Goal: Task Accomplishment & Management: Complete application form

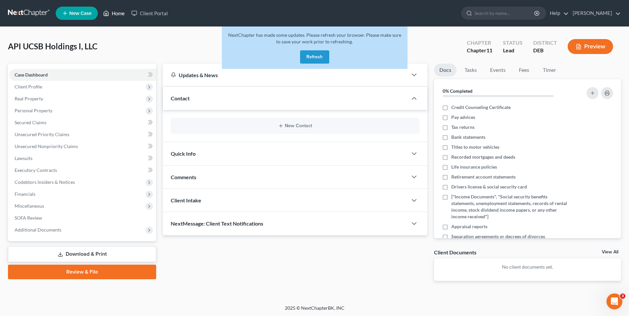
click at [121, 11] on link "Home" at bounding box center [114, 13] width 28 height 12
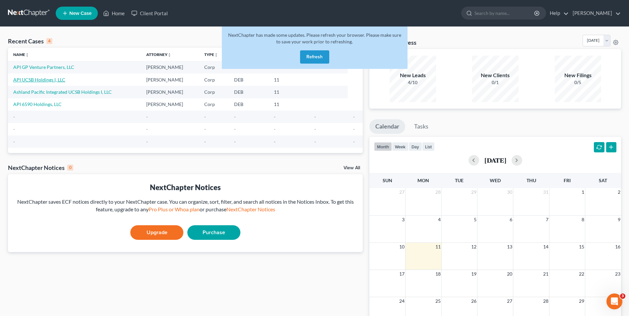
click at [46, 78] on link "API UCSB Holdings I, LLC" at bounding box center [39, 80] width 52 height 6
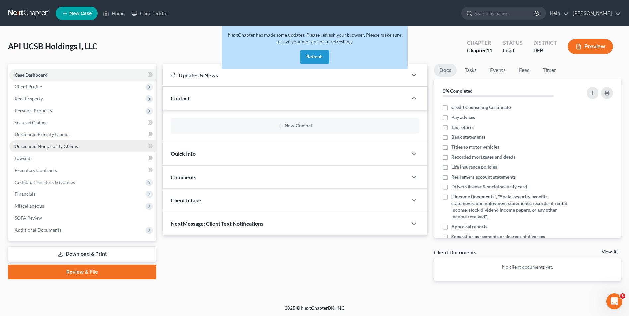
click at [67, 147] on span "Unsecured Nonpriority Claims" at bounding box center [46, 147] width 63 height 6
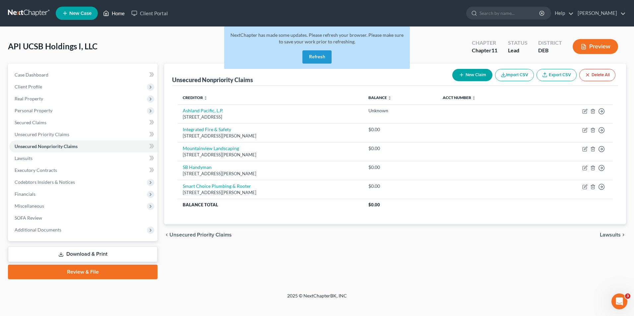
click at [118, 15] on link "Home" at bounding box center [114, 13] width 28 height 12
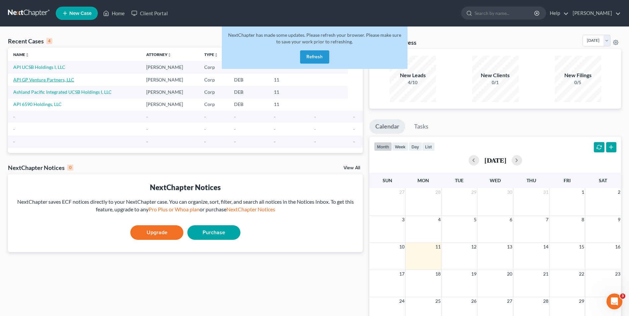
click at [62, 78] on link "API GP Venture Partners, LLC" at bounding box center [43, 80] width 61 height 6
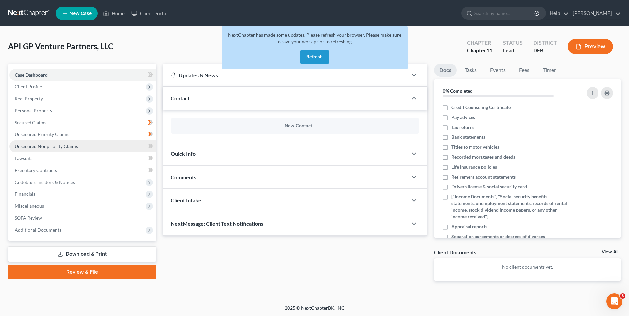
click at [54, 147] on span "Unsecured Nonpriority Claims" at bounding box center [46, 147] width 63 height 6
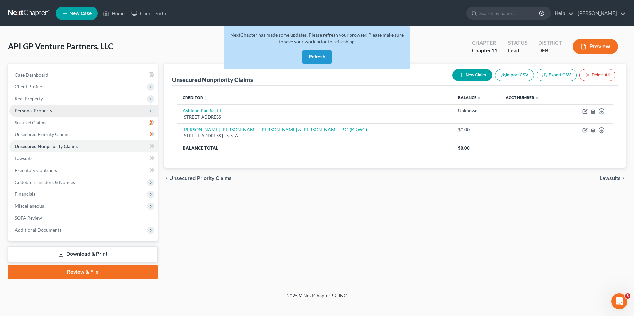
click at [72, 108] on span "Personal Property" at bounding box center [83, 111] width 148 height 12
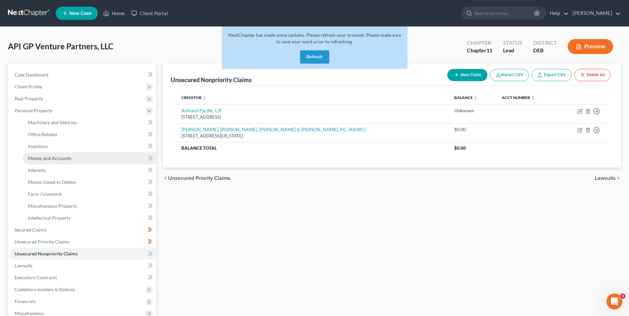
click at [83, 155] on link "Money and Accounts" at bounding box center [90, 159] width 134 height 12
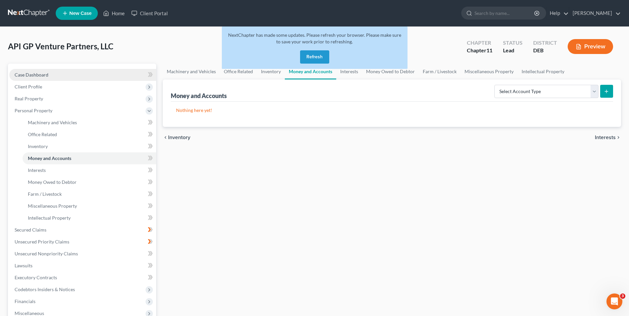
click at [38, 77] on span "Case Dashboard" at bounding box center [32, 75] width 34 height 6
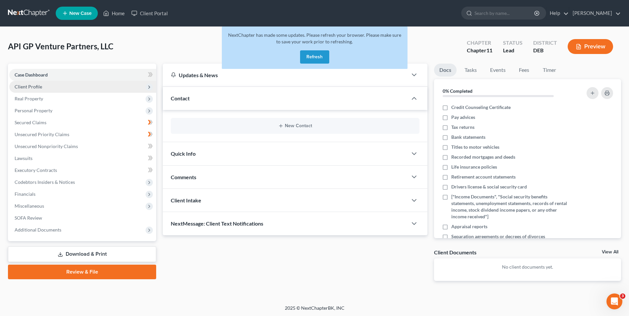
click at [36, 87] on span "Client Profile" at bounding box center [29, 87] width 28 height 6
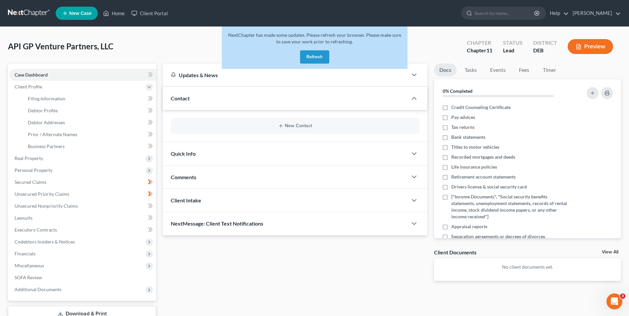
click at [319, 55] on button "Refresh" at bounding box center [314, 56] width 29 height 13
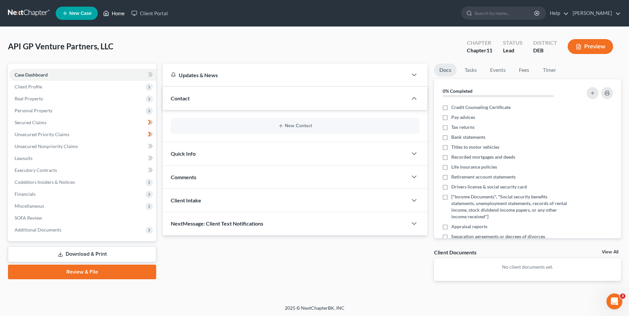
click at [117, 13] on link "Home" at bounding box center [114, 13] width 28 height 12
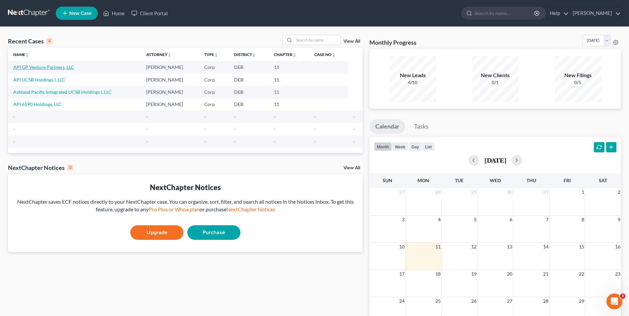
click at [63, 66] on link "API GP Venture Partners, LLC" at bounding box center [43, 67] width 61 height 6
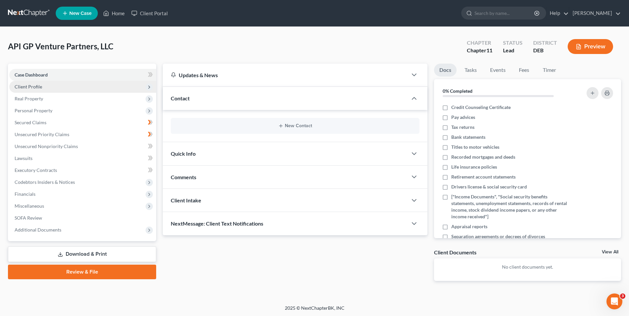
click at [69, 88] on span "Client Profile" at bounding box center [82, 87] width 147 height 12
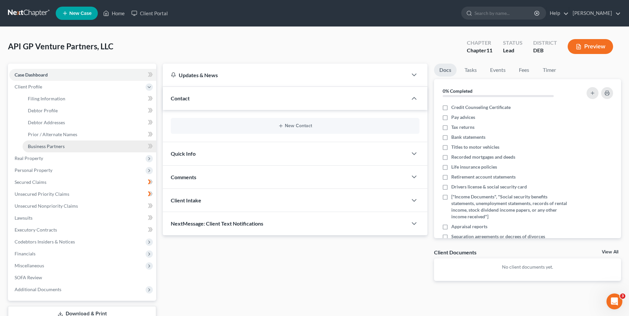
click at [81, 144] on link "Business Partners" at bounding box center [90, 147] width 134 height 12
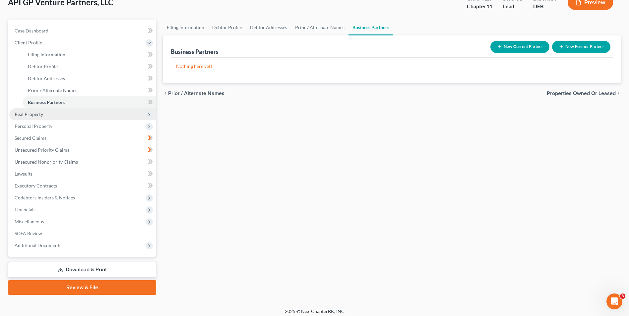
scroll to position [48, 0]
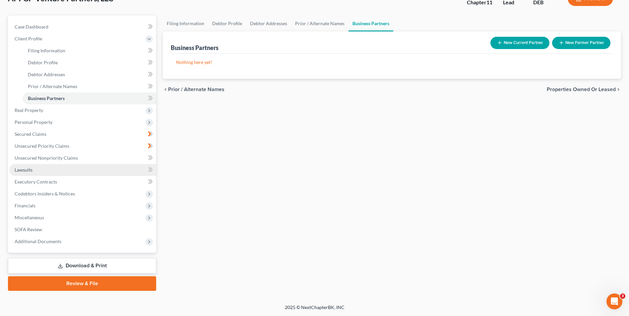
click at [70, 167] on link "Lawsuits" at bounding box center [82, 170] width 147 height 12
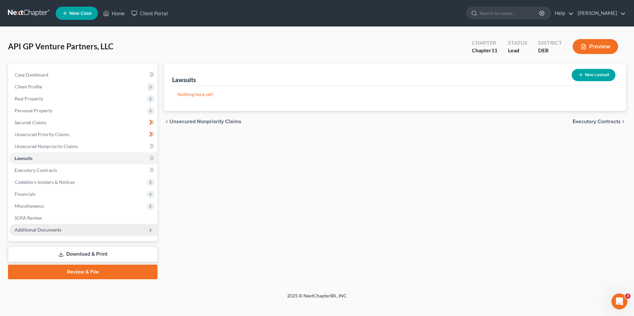
click at [74, 230] on span "Additional Documents" at bounding box center [83, 230] width 148 height 12
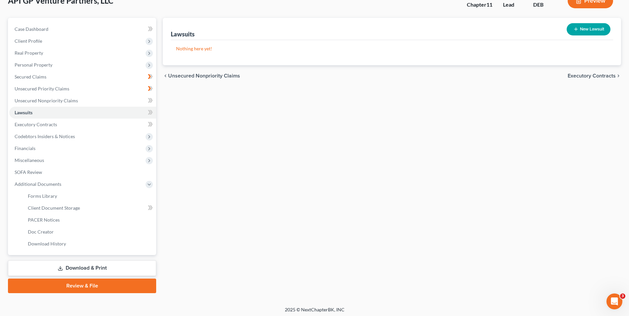
scroll to position [48, 0]
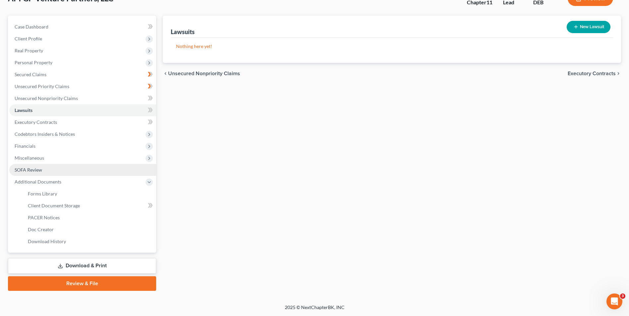
click at [35, 170] on span "SOFA Review" at bounding box center [29, 170] width 28 height 6
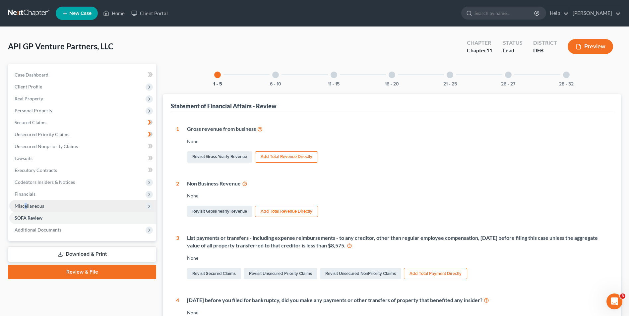
click at [26, 207] on span "Miscellaneous" at bounding box center [30, 206] width 30 height 6
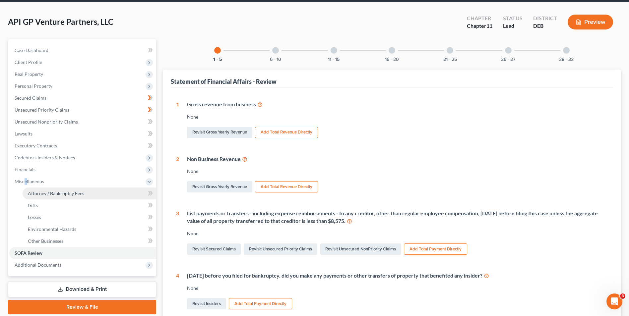
scroll to position [66, 0]
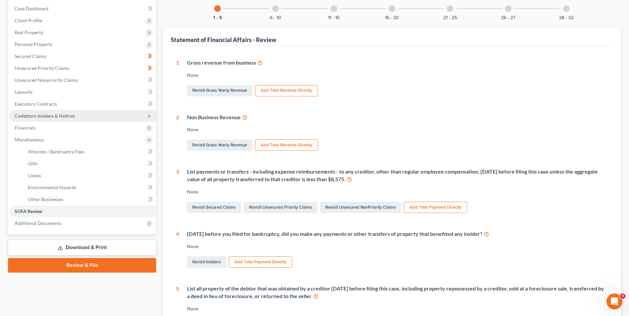
click at [39, 116] on span "Codebtors Insiders & Notices" at bounding box center [45, 116] width 60 height 6
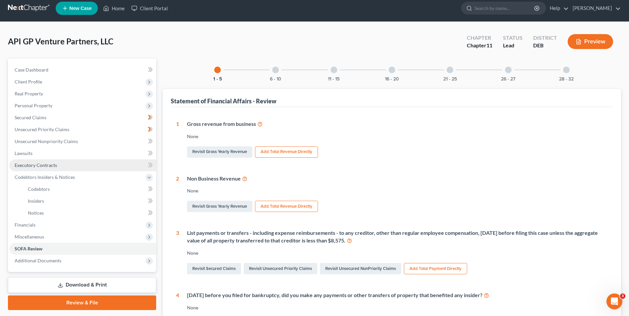
scroll to position [0, 0]
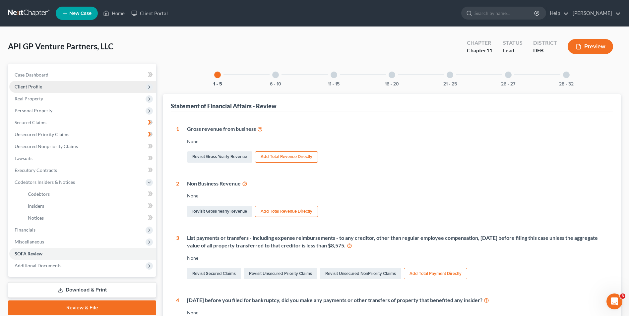
click at [42, 85] on span "Client Profile" at bounding box center [82, 87] width 147 height 12
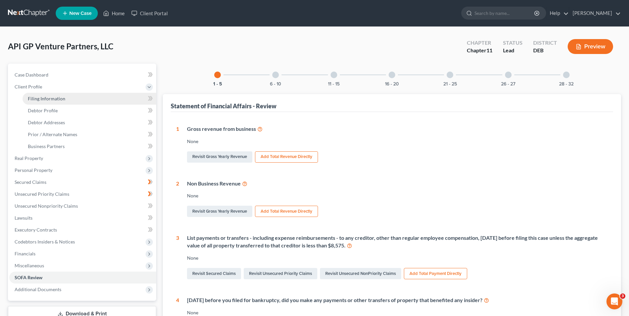
click at [43, 95] on link "Filing Information" at bounding box center [90, 99] width 134 height 12
select select "3"
select select "1"
select select "0"
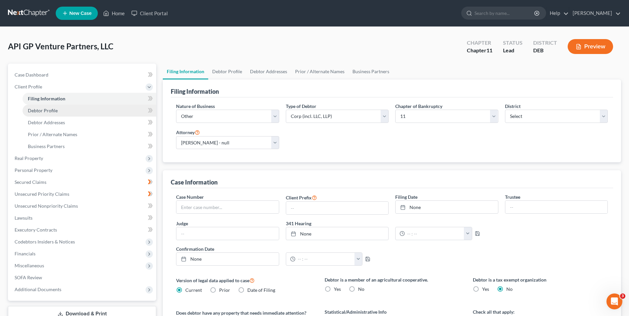
click at [47, 110] on span "Debtor Profile" at bounding box center [43, 111] width 30 height 6
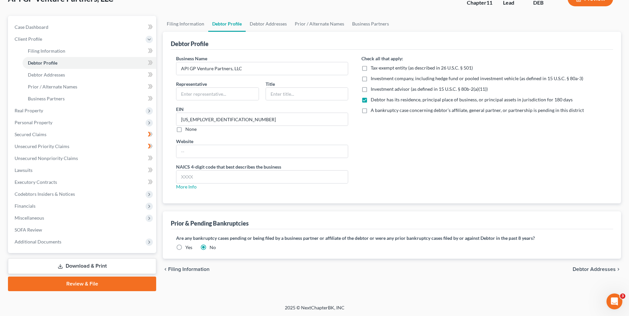
scroll to position [48, 0]
click at [63, 76] on span "Debtor Addresses" at bounding box center [46, 75] width 37 height 6
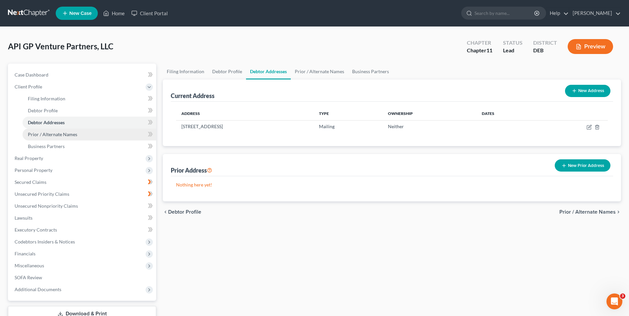
click at [50, 134] on span "Prior / Alternate Names" at bounding box center [52, 135] width 49 height 6
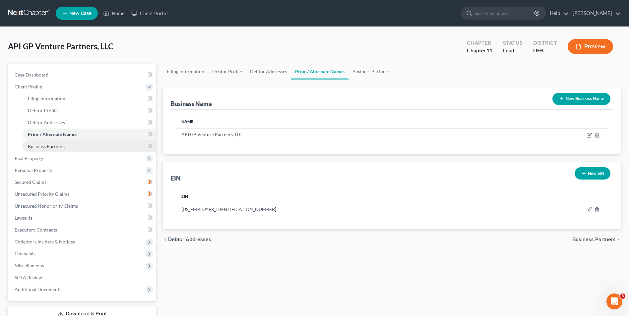
click at [50, 144] on span "Business Partners" at bounding box center [46, 147] width 37 height 6
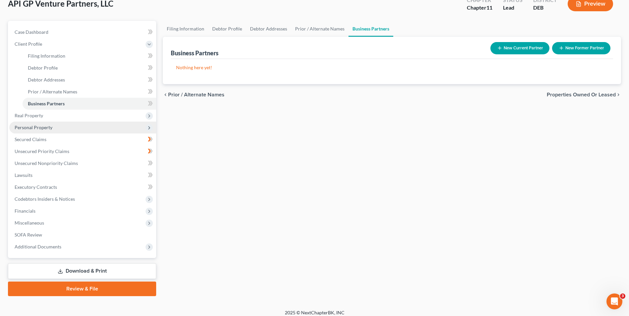
scroll to position [48, 0]
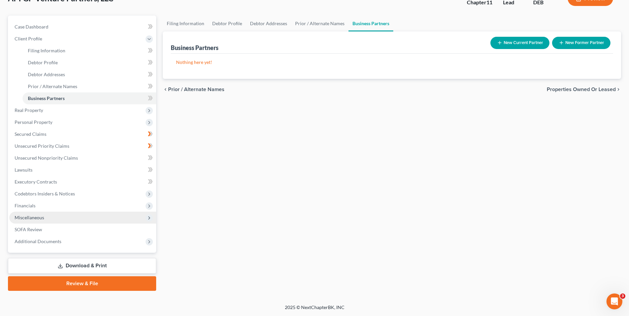
click at [75, 218] on span "Miscellaneous" at bounding box center [82, 218] width 147 height 12
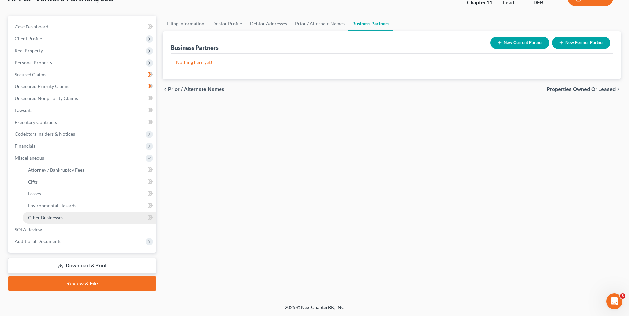
click at [71, 216] on link "Other Businesses" at bounding box center [90, 218] width 134 height 12
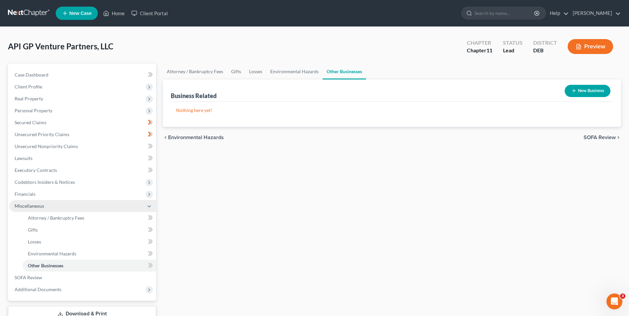
scroll to position [48, 0]
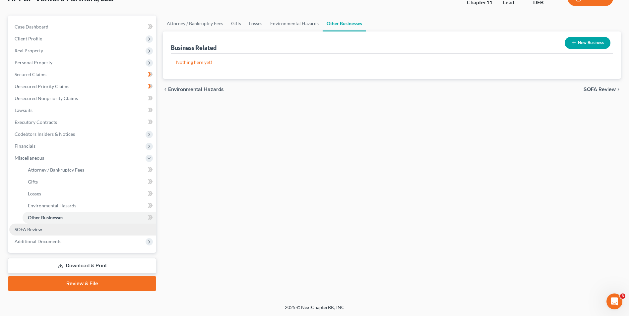
click at [24, 231] on span "SOFA Review" at bounding box center [29, 230] width 28 height 6
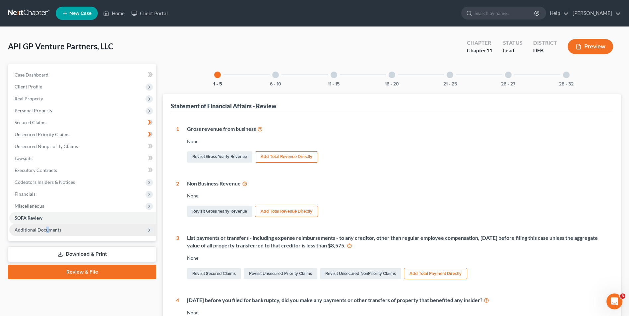
click at [47, 229] on span "Additional Documents" at bounding box center [38, 230] width 47 height 6
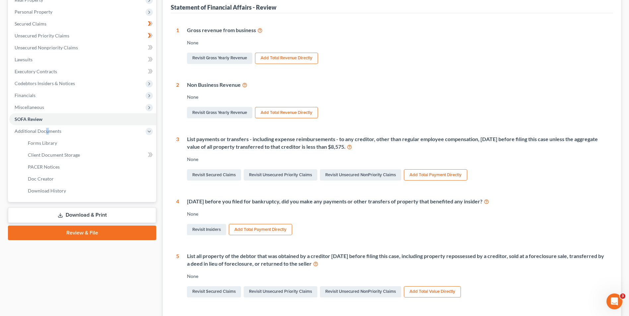
scroll to position [100, 0]
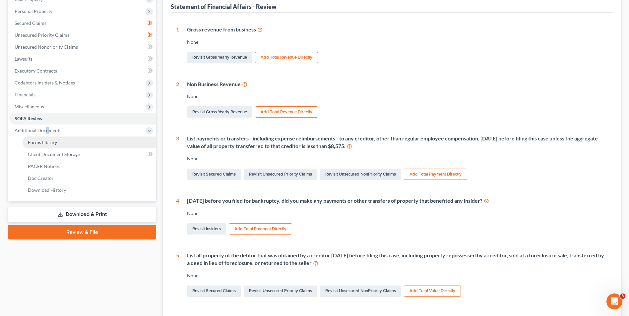
click at [53, 140] on span "Forms Library" at bounding box center [42, 143] width 29 height 6
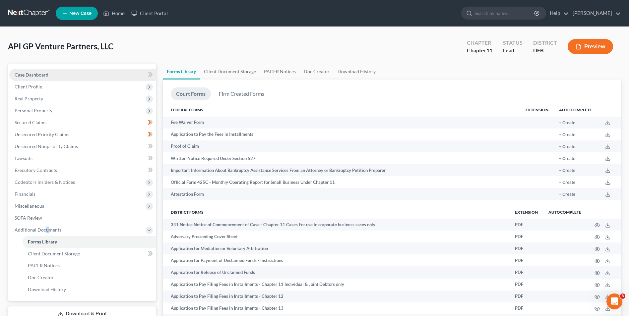
click at [42, 73] on span "Case Dashboard" at bounding box center [32, 75] width 34 height 6
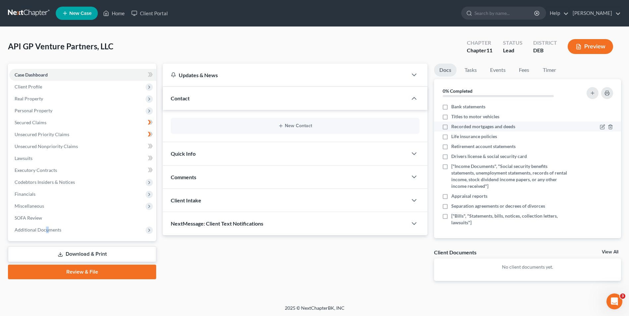
scroll to position [1, 0]
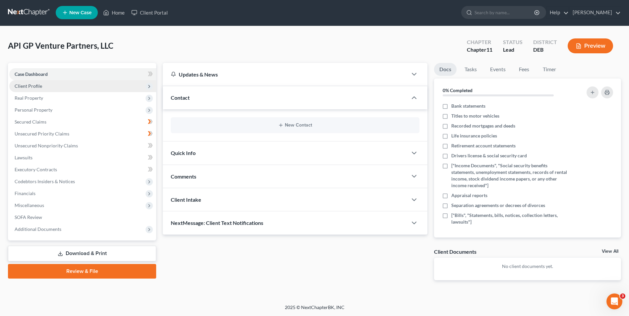
click at [33, 86] on span "Client Profile" at bounding box center [29, 86] width 28 height 6
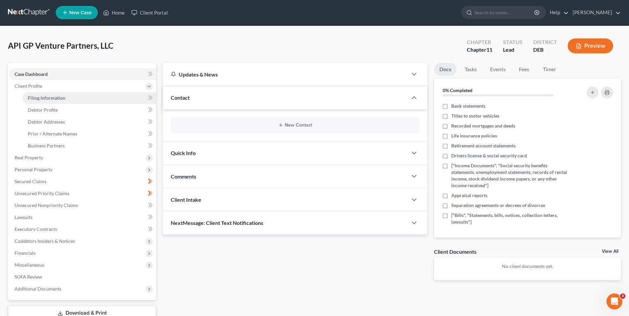
click at [42, 96] on span "Filing Information" at bounding box center [46, 98] width 37 height 6
select select "3"
select select "1"
select select "13"
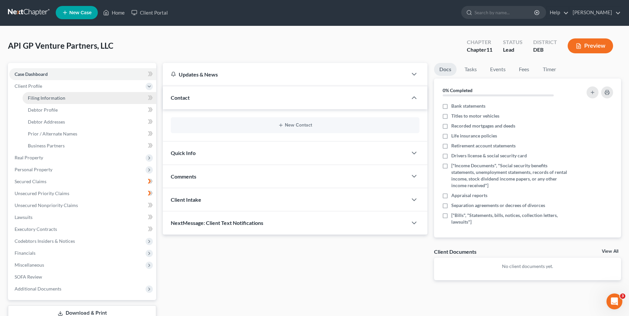
select select "0"
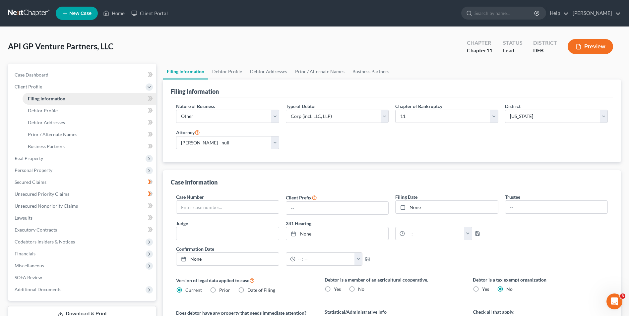
click at [46, 98] on span "Filing Information" at bounding box center [46, 99] width 37 height 6
click at [37, 87] on span "Client Profile" at bounding box center [29, 87] width 28 height 6
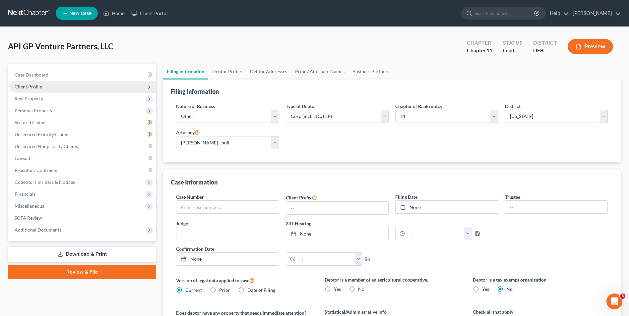
click at [37, 87] on span "Client Profile" at bounding box center [29, 87] width 28 height 6
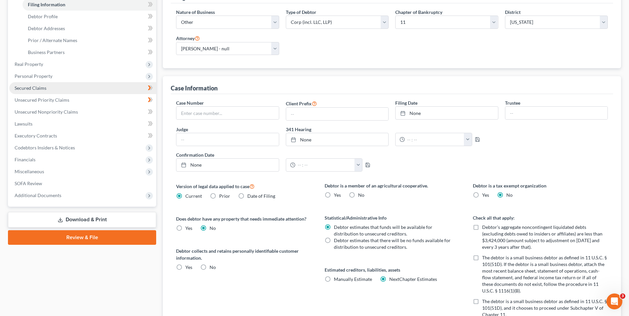
scroll to position [100, 0]
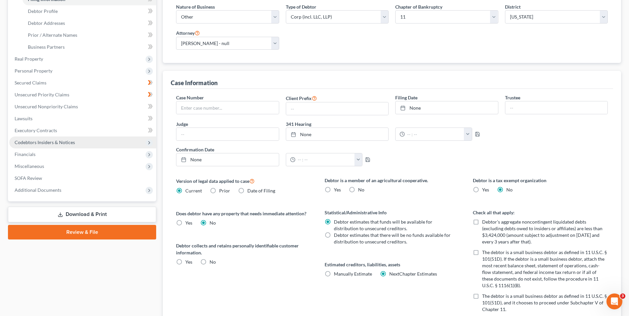
click at [44, 143] on span "Codebtors Insiders & Notices" at bounding box center [45, 143] width 60 height 6
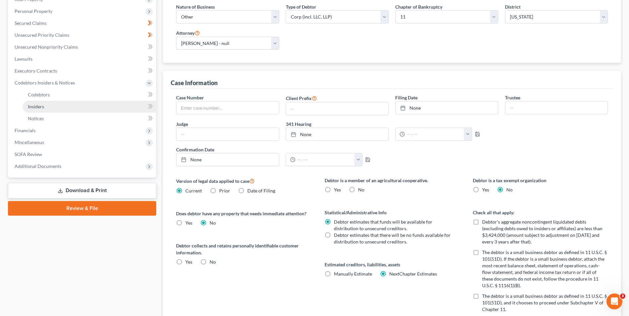
click at [39, 109] on span "Insiders" at bounding box center [36, 107] width 16 height 6
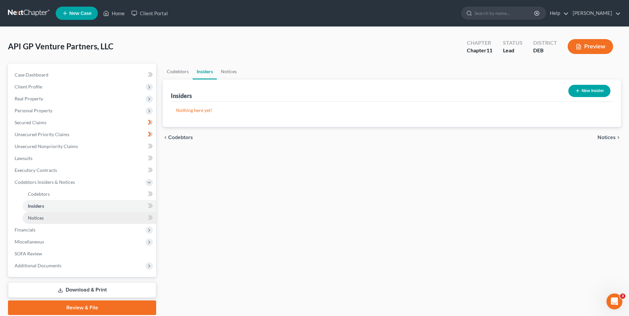
scroll to position [24, 0]
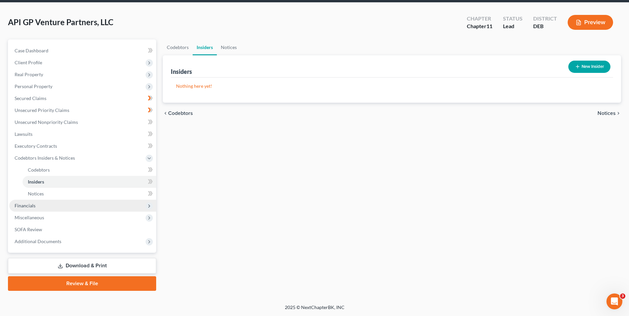
click at [33, 203] on span "Financials" at bounding box center [25, 206] width 21 height 6
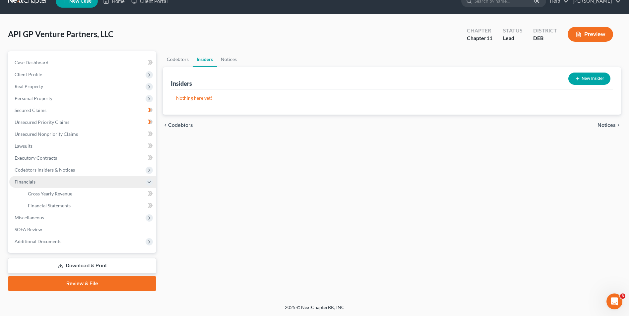
scroll to position [12, 0]
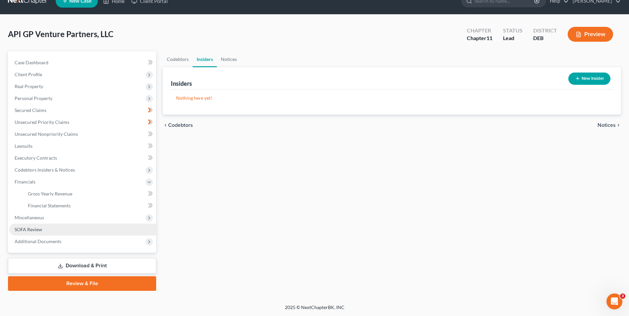
click at [37, 230] on span "SOFA Review" at bounding box center [29, 230] width 28 height 6
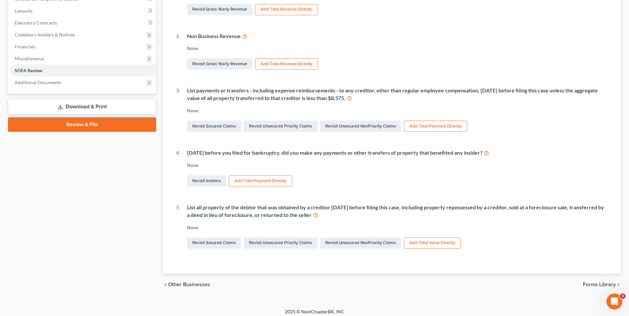
scroll to position [152, 0]
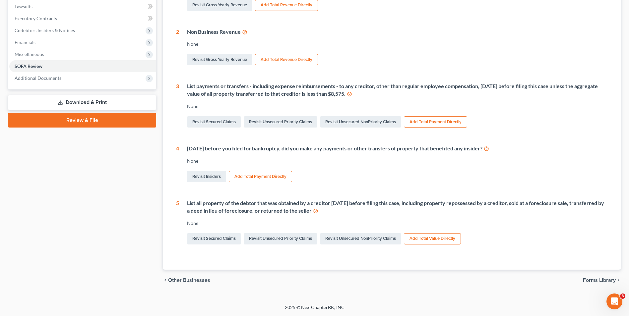
click at [193, 281] on span "Other Businesses" at bounding box center [189, 280] width 42 height 5
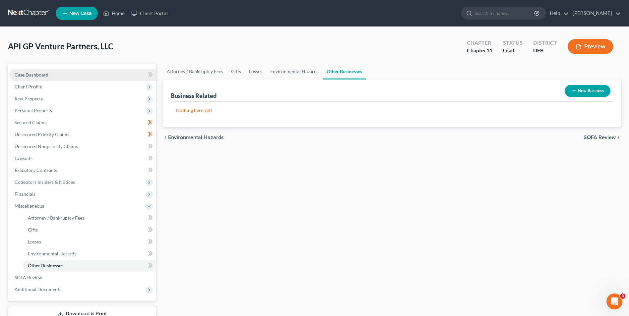
click at [46, 72] on span "Case Dashboard" at bounding box center [32, 75] width 34 height 6
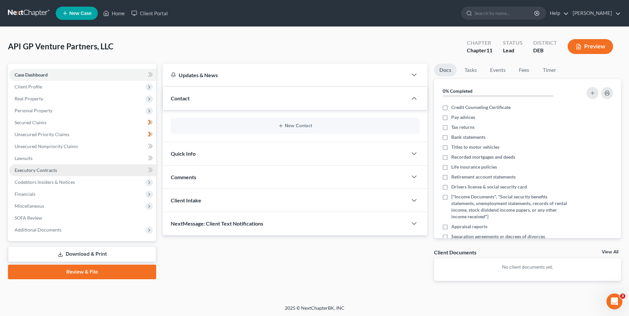
scroll to position [1, 0]
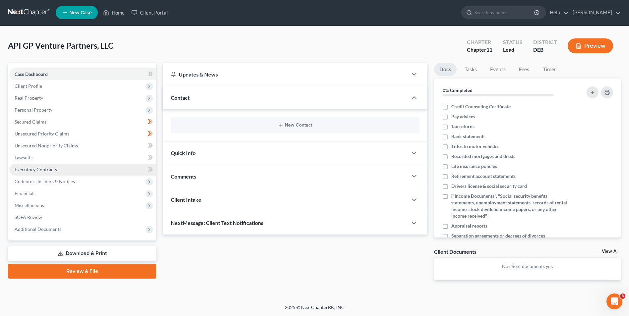
click at [25, 167] on span "Executory Contracts" at bounding box center [36, 170] width 42 height 6
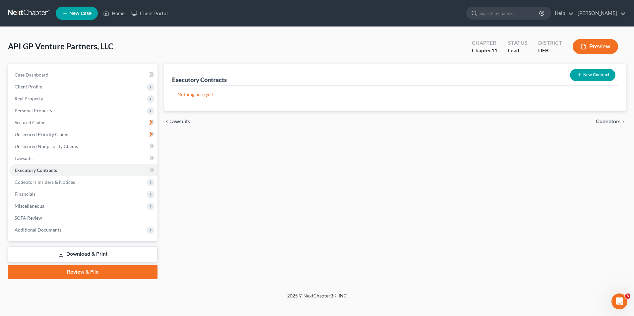
click at [588, 77] on button "New Contract" at bounding box center [592, 75] width 45 height 12
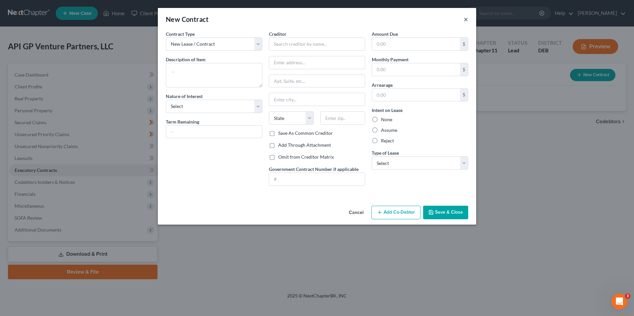
click at [466, 18] on button "×" at bounding box center [466, 19] width 5 height 8
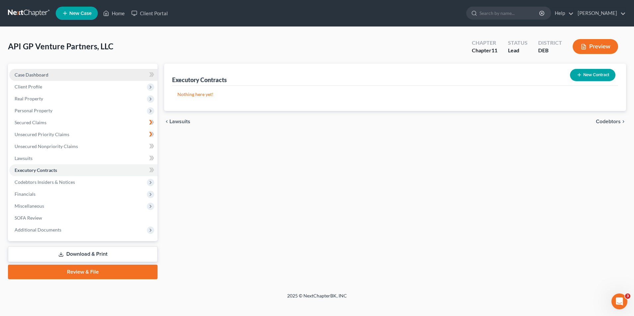
click at [38, 73] on span "Case Dashboard" at bounding box center [32, 75] width 34 height 6
